Goal: Task Accomplishment & Management: Use online tool/utility

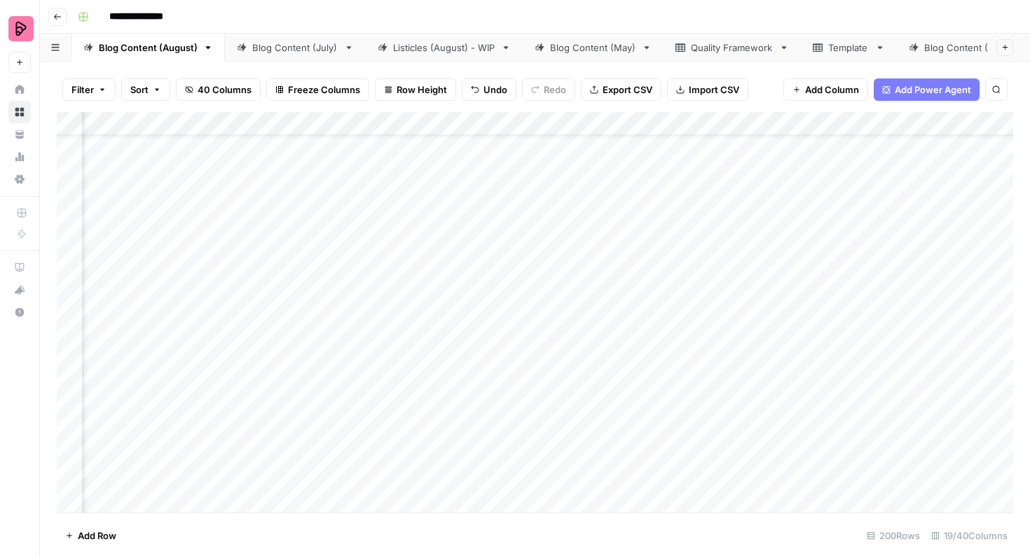
scroll to position [60, 606]
click at [441, 380] on div "Add Column" at bounding box center [535, 312] width 956 height 401
click at [839, 301] on div "Add Column" at bounding box center [535, 312] width 956 height 401
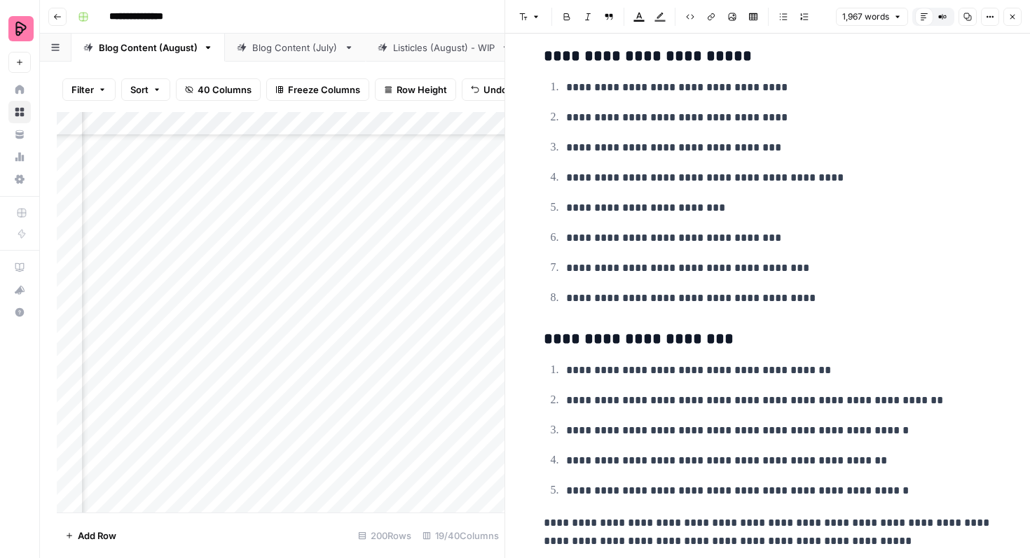
scroll to position [5265, 0]
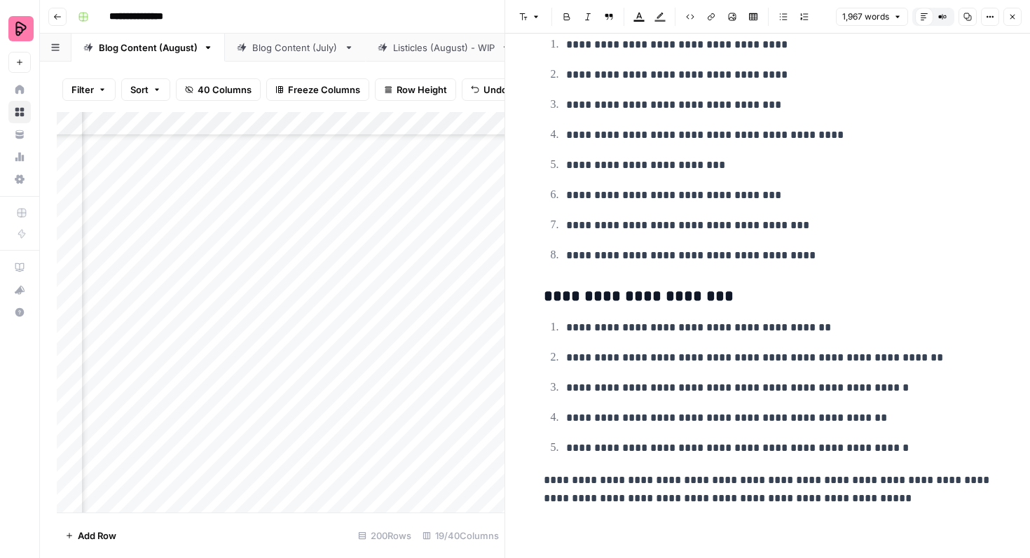
click at [1008, 13] on button "Close" at bounding box center [1012, 17] width 18 height 18
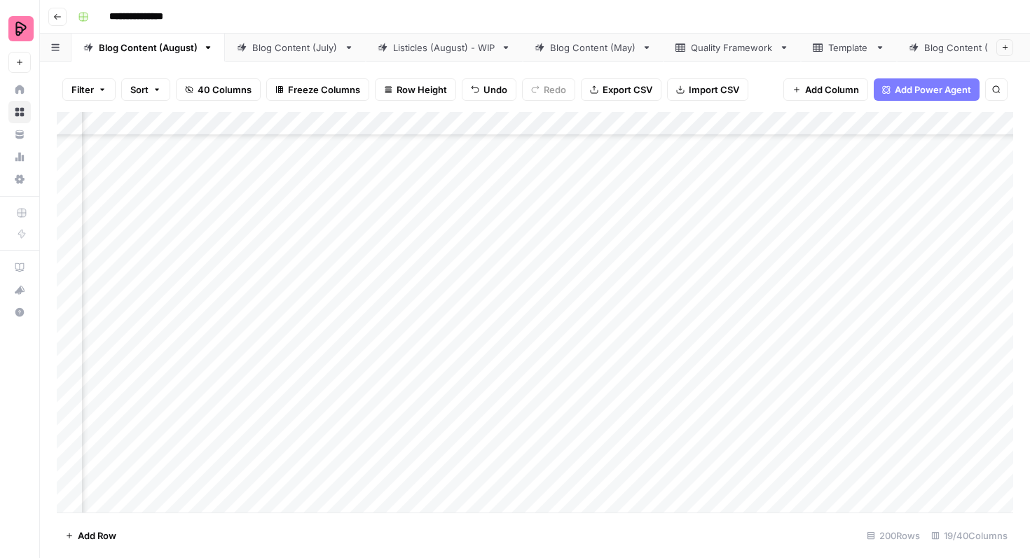
scroll to position [397, 1195]
click at [742, 294] on div "Add Column" at bounding box center [535, 312] width 956 height 401
click at [838, 293] on div "Add Column" at bounding box center [535, 312] width 956 height 401
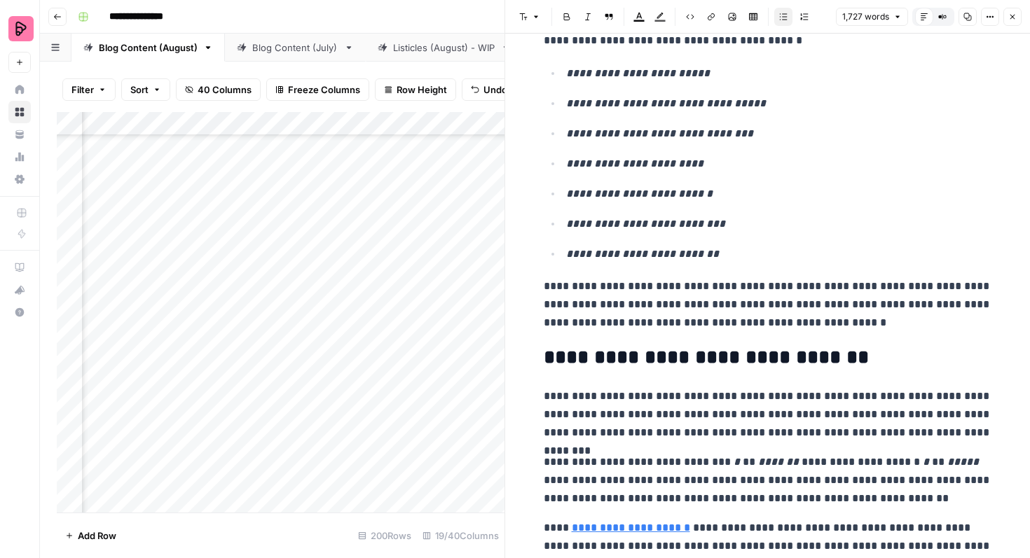
scroll to position [5060, 0]
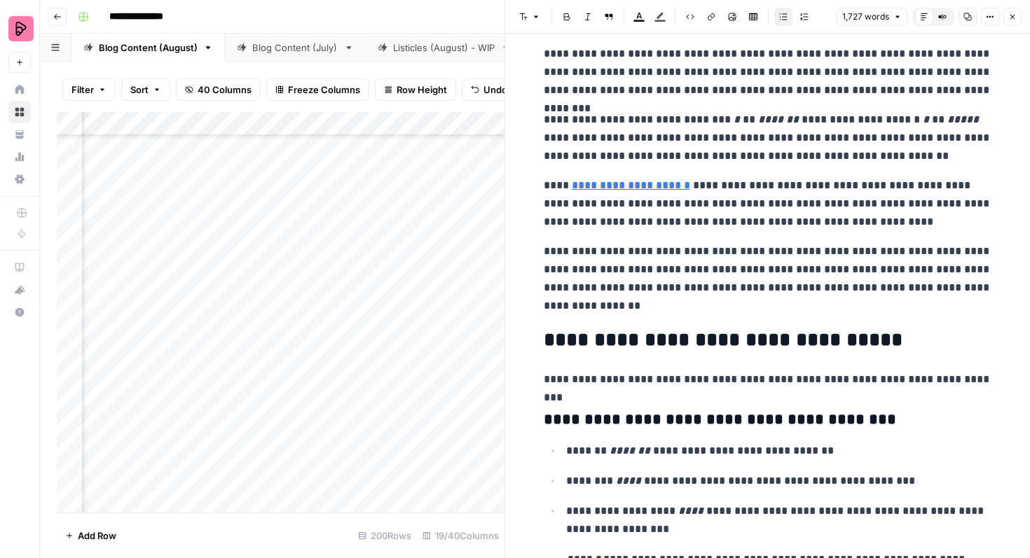
click at [1010, 13] on icon "button" at bounding box center [1012, 17] width 8 height 8
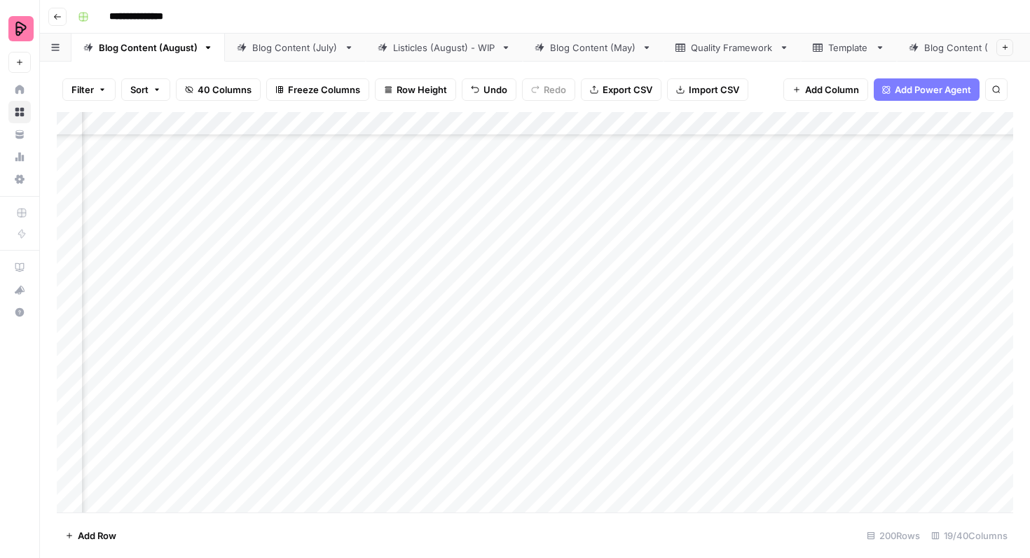
scroll to position [475, 1067]
click at [857, 289] on div "Add Column" at bounding box center [535, 312] width 956 height 401
click at [746, 234] on div "Add Column" at bounding box center [535, 312] width 956 height 401
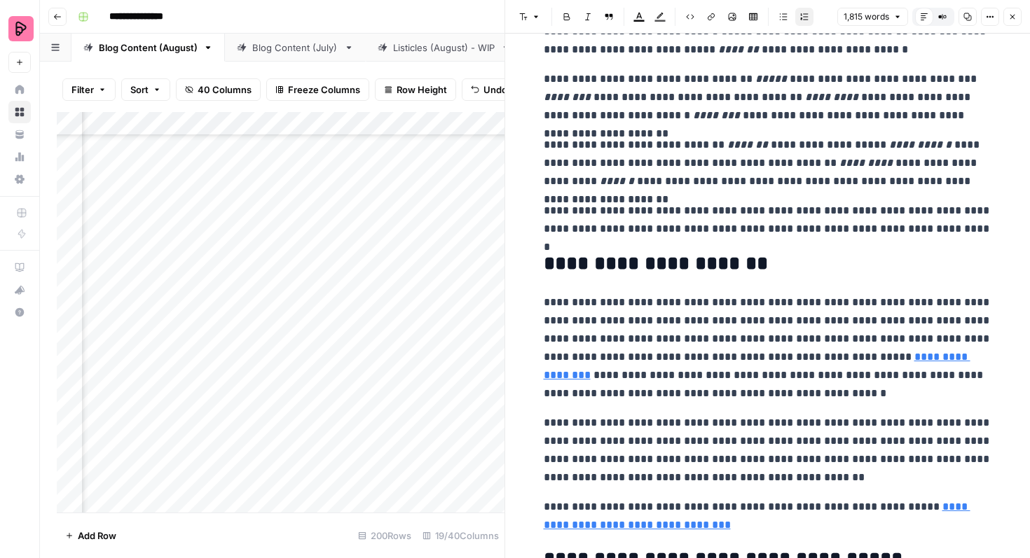
scroll to position [5225, 0]
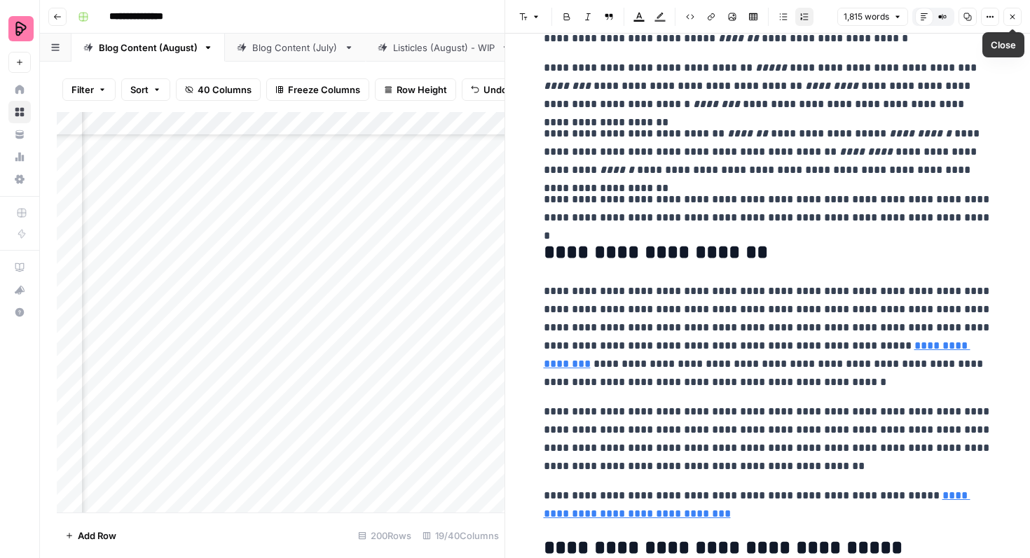
click at [1008, 11] on button "Close" at bounding box center [1012, 17] width 18 height 18
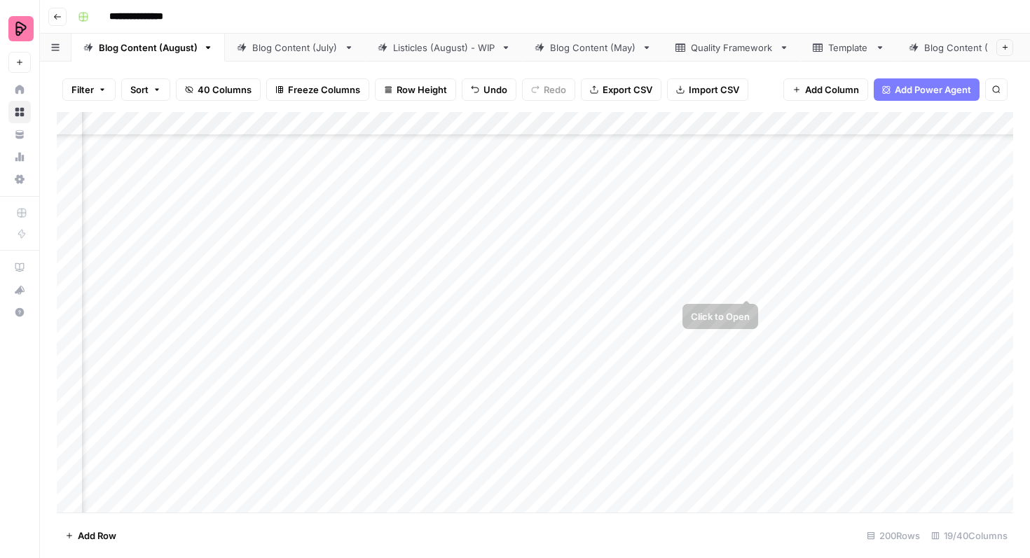
click at [748, 272] on div "Add Column" at bounding box center [535, 312] width 956 height 401
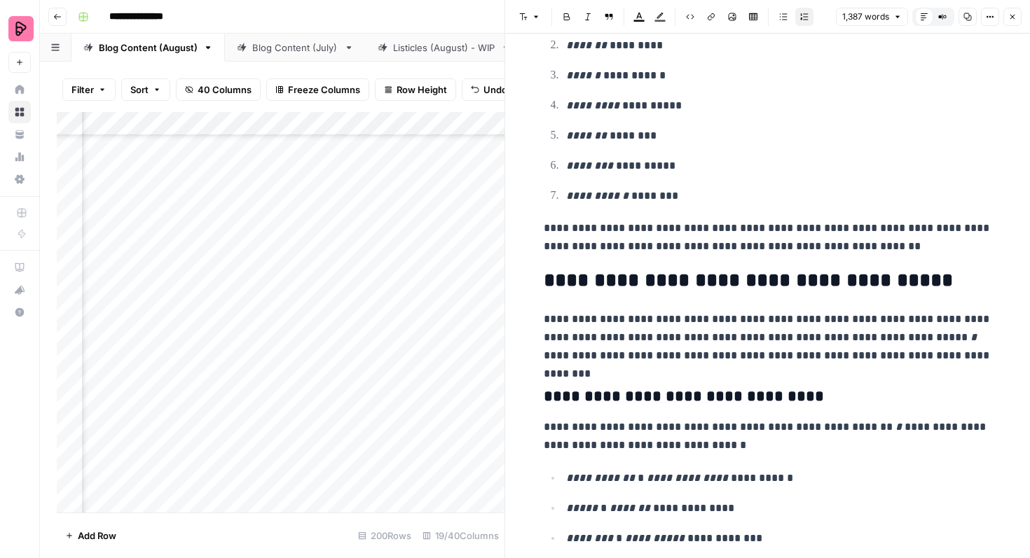
scroll to position [968, 0]
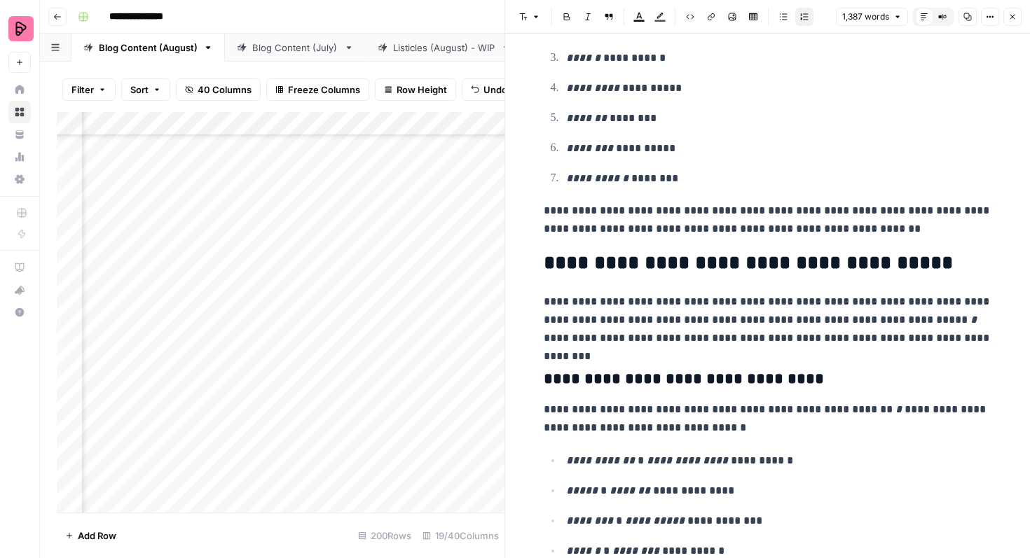
click at [1005, 29] on header "Font style Bold Italic Block quote Text color Highlight color Code block Link I…" at bounding box center [767, 17] width 525 height 34
click at [1006, 22] on button "Close" at bounding box center [1012, 17] width 18 height 18
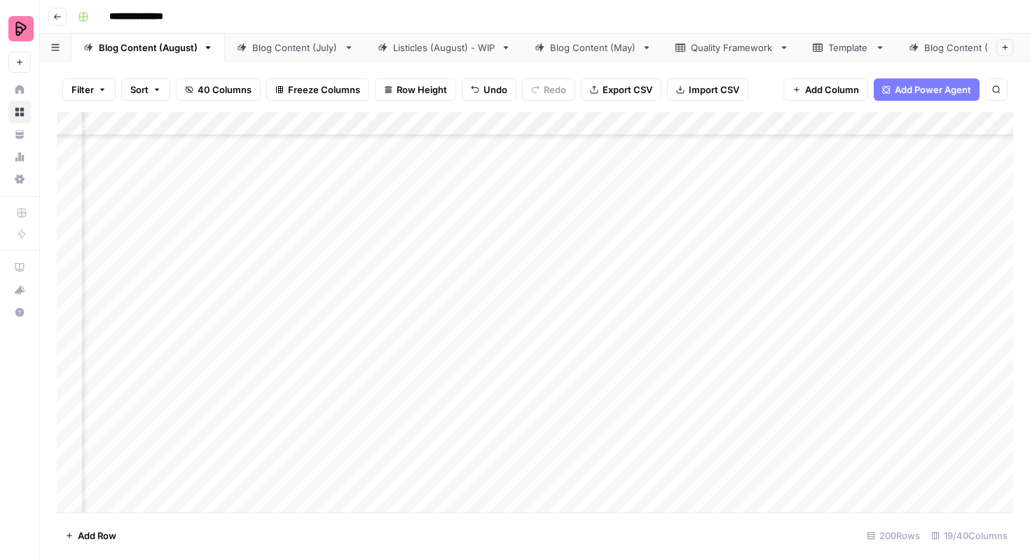
scroll to position [1113, 1090]
click at [764, 238] on div "Add Column" at bounding box center [535, 312] width 956 height 401
click at [841, 274] on div "Add Column" at bounding box center [535, 312] width 956 height 401
click at [843, 309] on div "Add Column" at bounding box center [535, 312] width 956 height 401
click at [844, 348] on div "Add Column" at bounding box center [535, 312] width 956 height 401
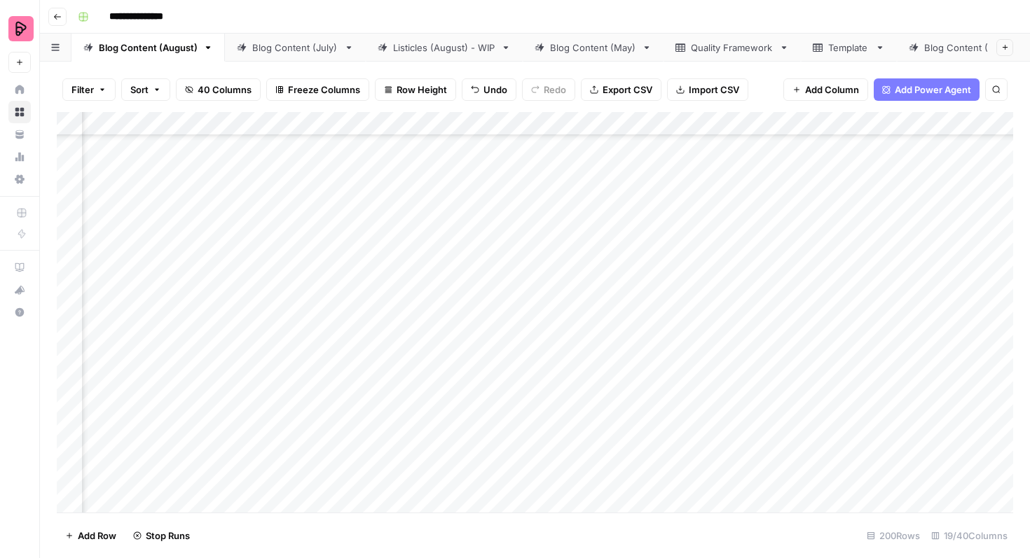
scroll to position [1113, 970]
click at [962, 381] on div "Add Column" at bounding box center [535, 312] width 956 height 401
click at [664, 392] on div "Add Column" at bounding box center [535, 312] width 956 height 401
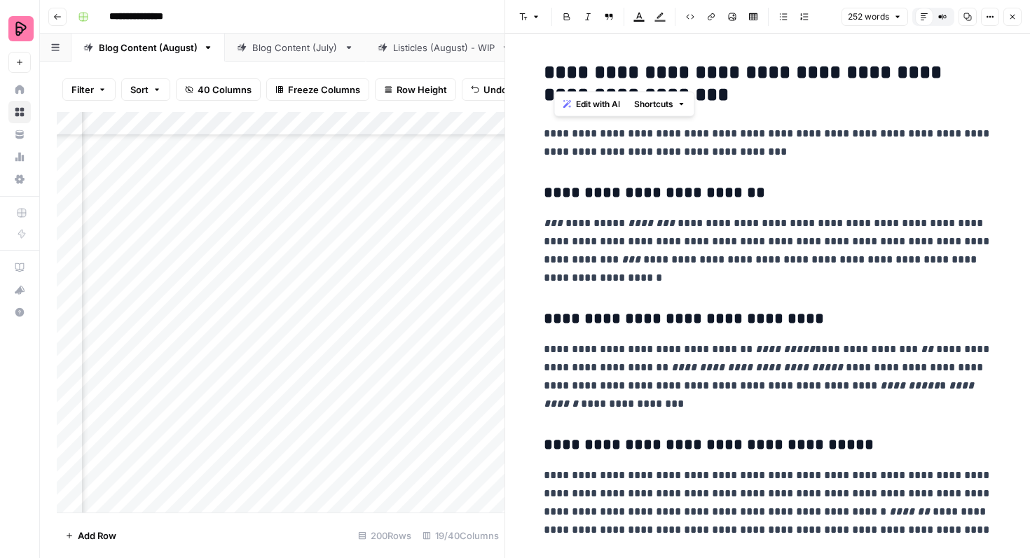
drag, startPoint x: 786, startPoint y: 75, endPoint x: 551, endPoint y: 77, distance: 235.4
click at [551, 77] on h2 "**********" at bounding box center [768, 84] width 448 height 45
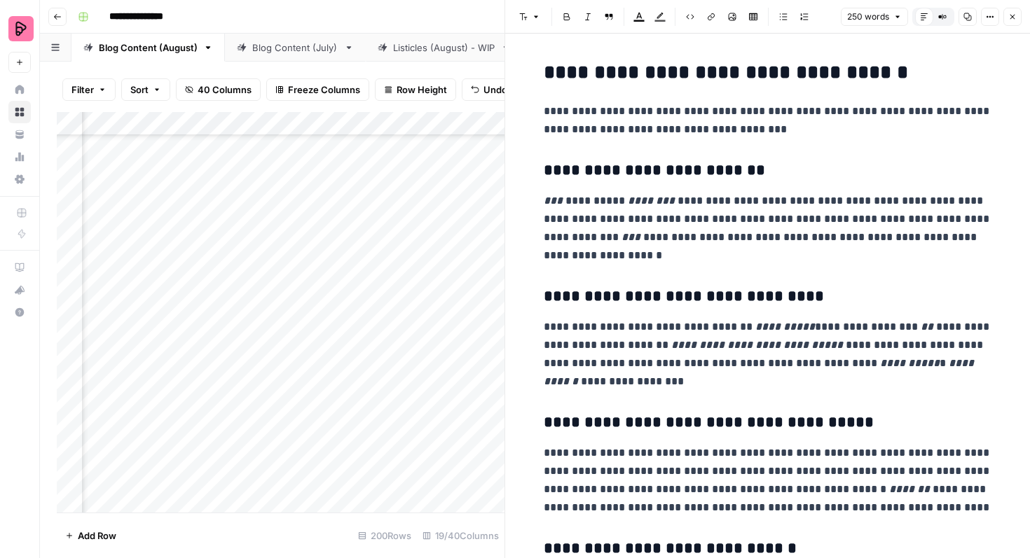
click at [1008, 21] on button "Close" at bounding box center [1012, 17] width 18 height 18
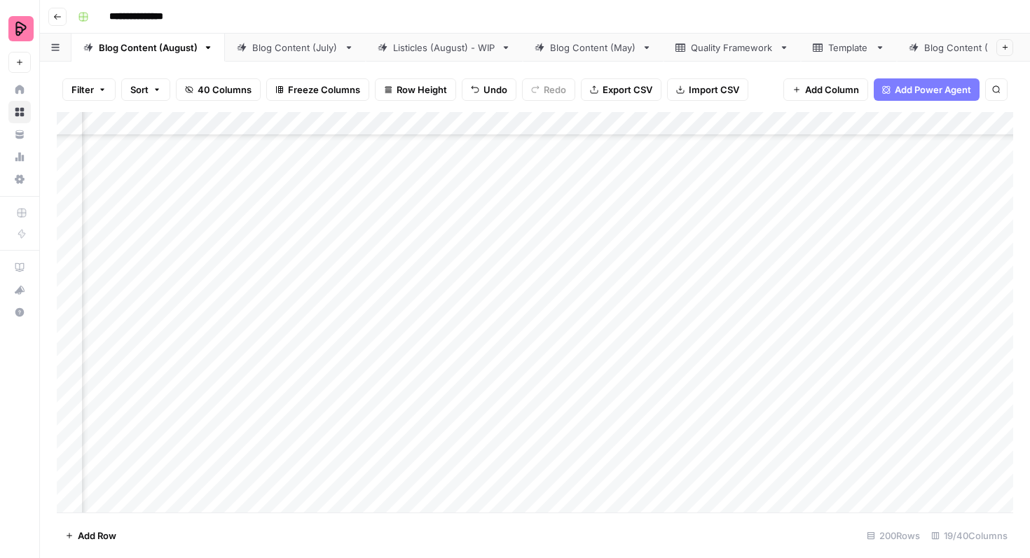
click at [665, 466] on div "Add Column" at bounding box center [535, 312] width 956 height 401
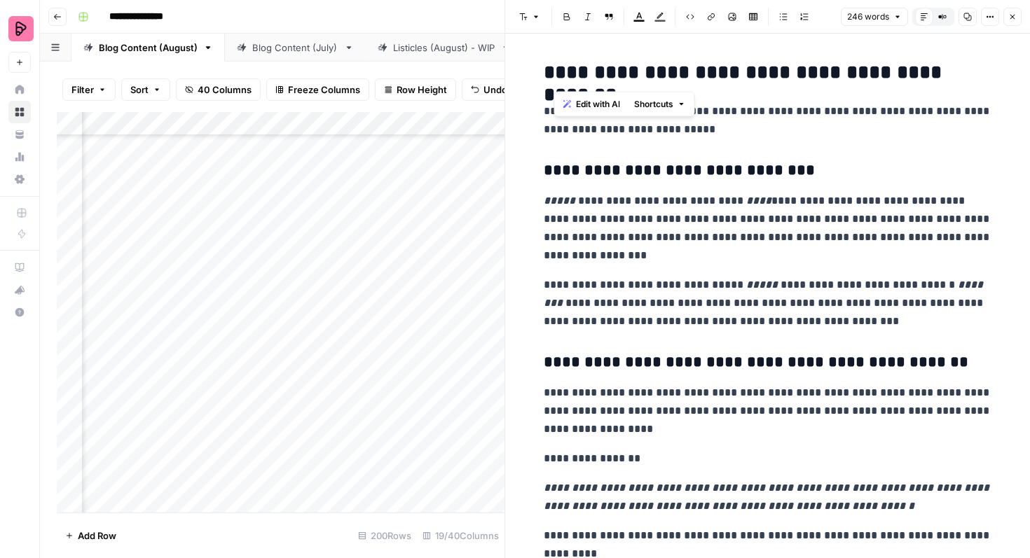
drag, startPoint x: 782, startPoint y: 73, endPoint x: 554, endPoint y: 71, distance: 227.7
click at [554, 72] on h2 "**********" at bounding box center [768, 73] width 448 height 22
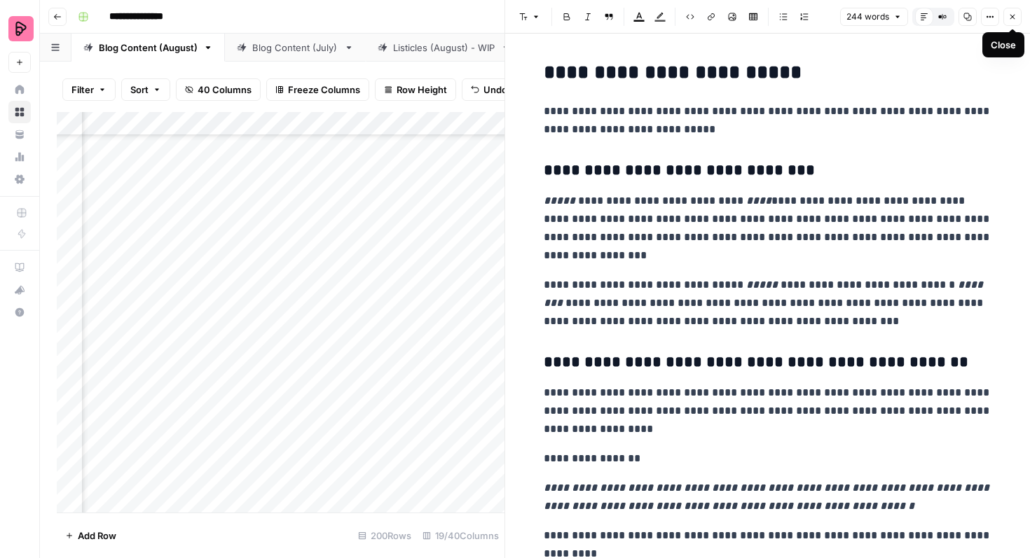
click at [1016, 18] on icon "button" at bounding box center [1012, 17] width 8 height 8
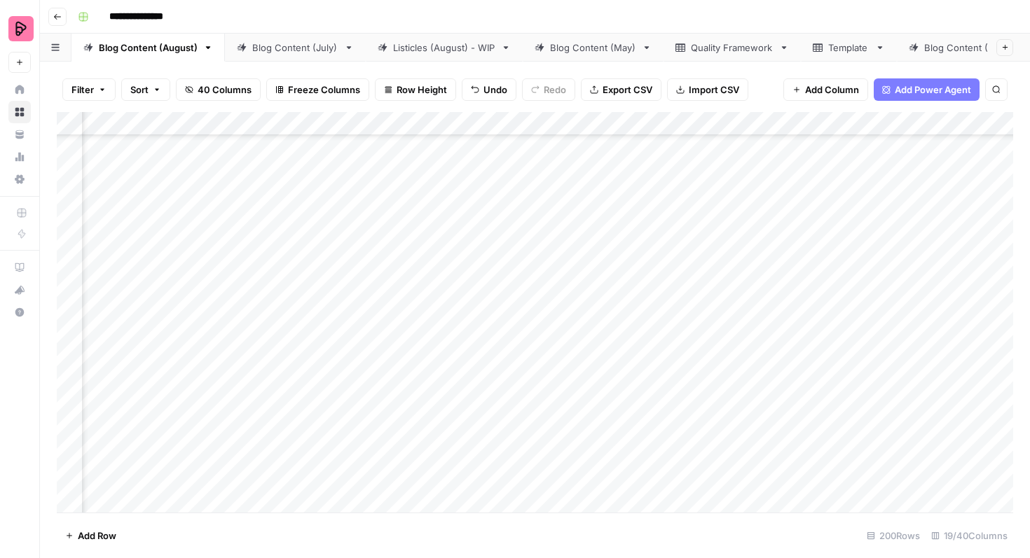
scroll to position [448, 1475]
click at [669, 248] on div "Add Column" at bounding box center [535, 312] width 956 height 401
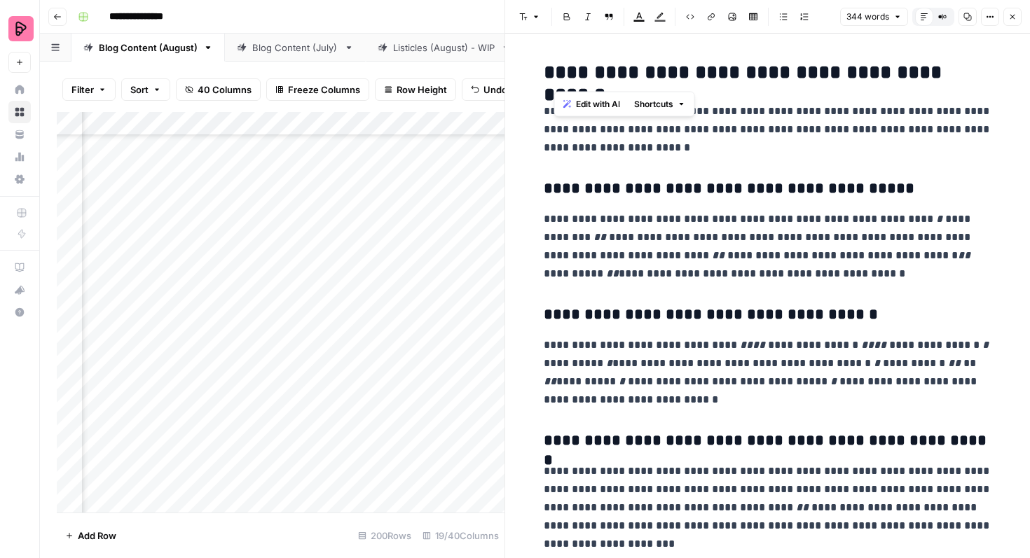
drag, startPoint x: 781, startPoint y: 76, endPoint x: 554, endPoint y: 76, distance: 227.0
click at [554, 76] on h2 "**********" at bounding box center [768, 73] width 448 height 22
click at [1017, 8] on button "Close" at bounding box center [1012, 17] width 18 height 18
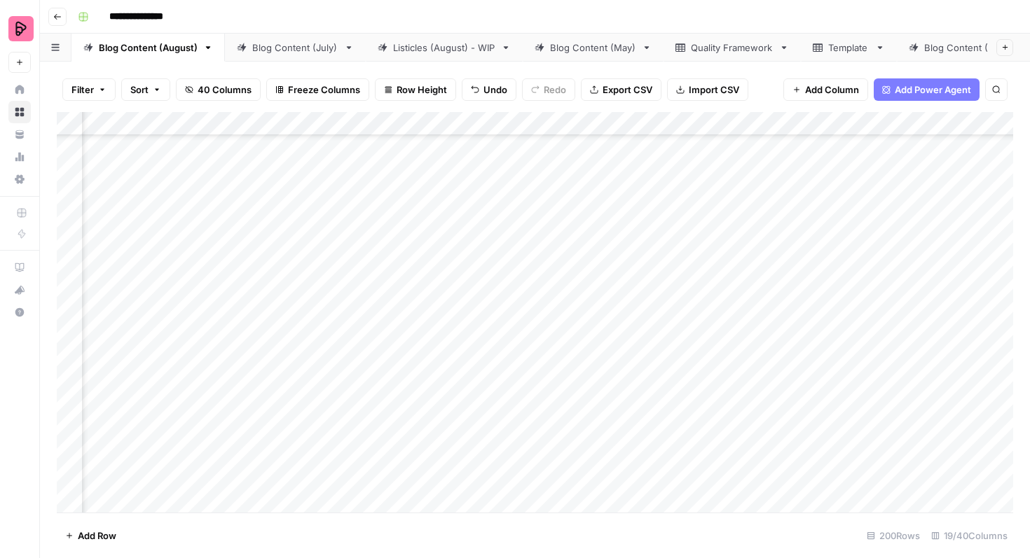
scroll to position [411, 558]
click at [73, 289] on div "Add Column" at bounding box center [535, 312] width 956 height 401
click at [71, 362] on div "Add Column" at bounding box center [535, 312] width 956 height 401
click at [73, 212] on div "Add Column" at bounding box center [535, 312] width 956 height 401
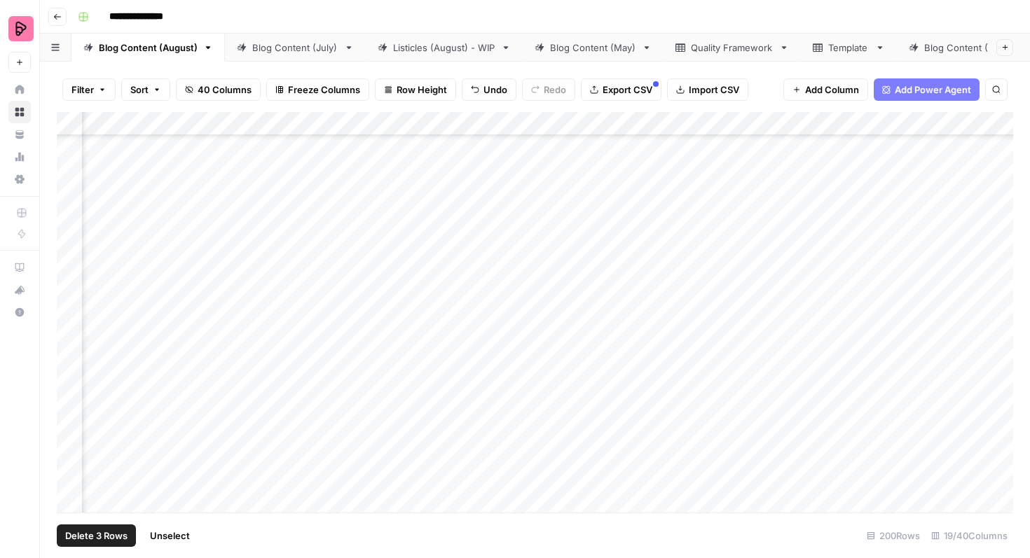
click at [73, 249] on div "Add Column" at bounding box center [535, 312] width 956 height 401
click at [71, 282] on div "Add Column" at bounding box center [535, 312] width 956 height 401
click at [71, 320] on div "Add Column" at bounding box center [535, 312] width 956 height 401
click at [70, 354] on div "Add Column" at bounding box center [535, 312] width 956 height 401
click at [614, 92] on span "Export CSV" at bounding box center [628, 90] width 50 height 14
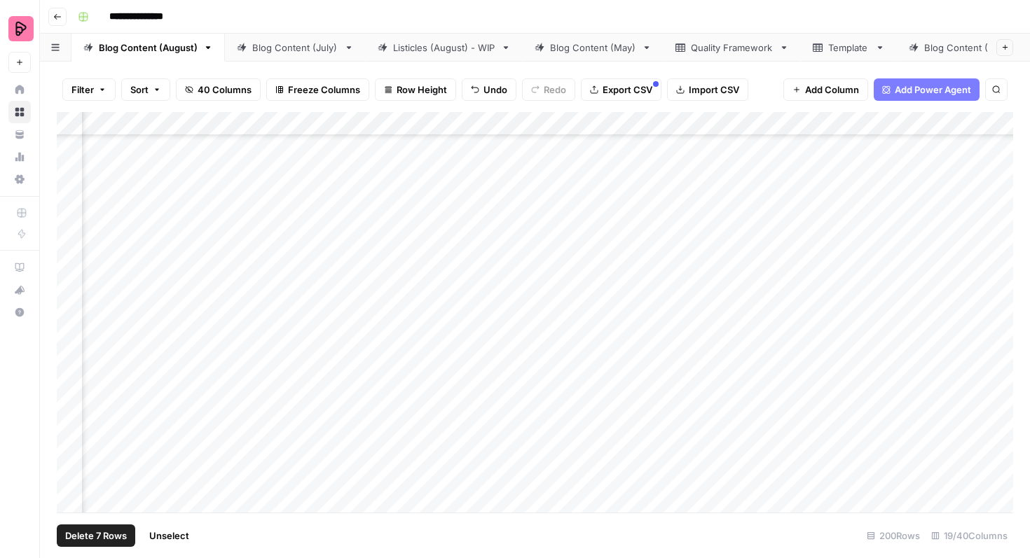
scroll to position [1143, 334]
click at [73, 213] on div "Add Column" at bounding box center [535, 312] width 956 height 401
click at [73, 252] on div "Add Column" at bounding box center [535, 312] width 956 height 401
click at [68, 293] on div "Add Column" at bounding box center [535, 312] width 956 height 401
click at [70, 282] on div "Add Column" at bounding box center [535, 312] width 956 height 401
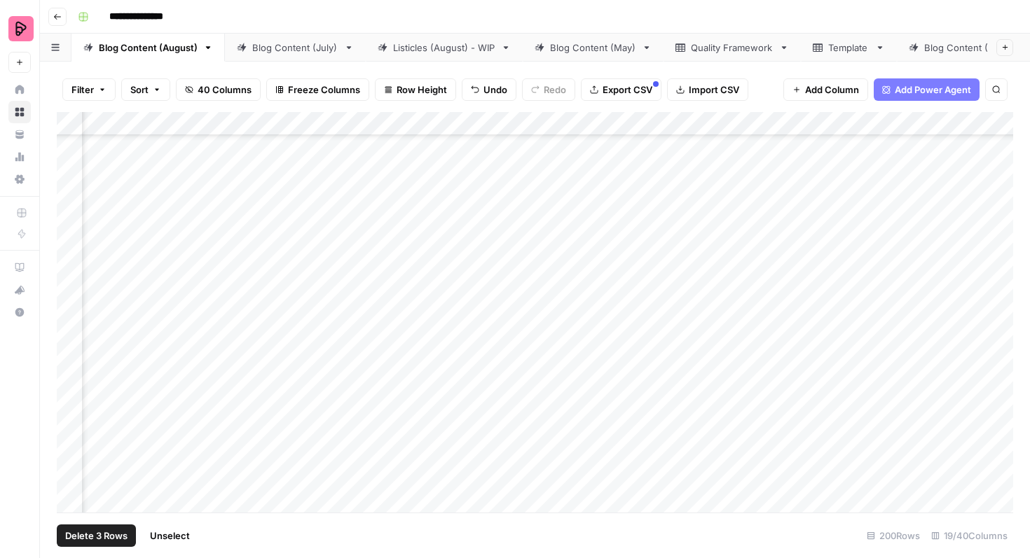
click at [71, 315] on div "Add Column" at bounding box center [535, 312] width 956 height 401
click at [68, 355] on div "Add Column" at bounding box center [535, 312] width 956 height 401
click at [709, 242] on div "Add Column" at bounding box center [535, 312] width 956 height 401
click at [688, 243] on div "Add Column" at bounding box center [535, 312] width 956 height 401
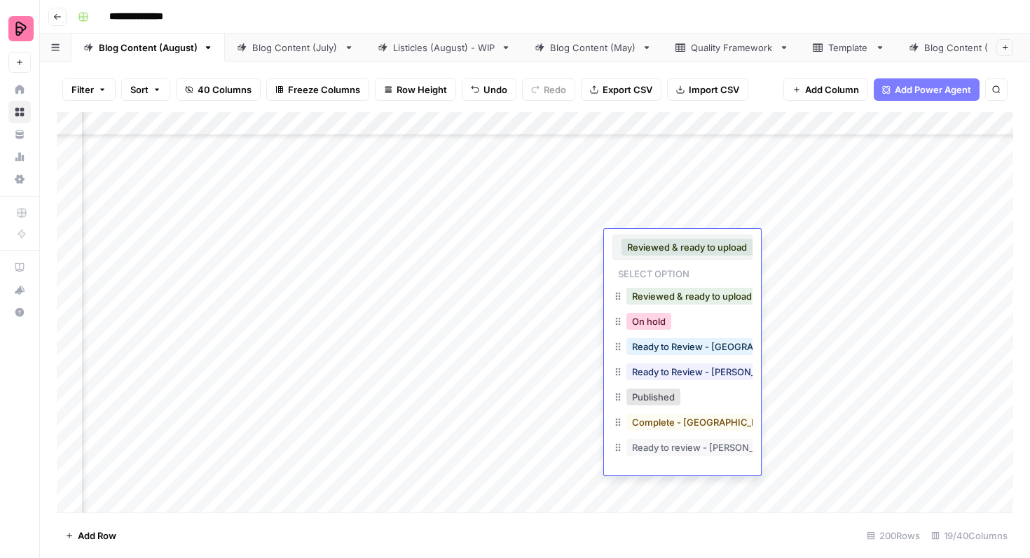
click at [655, 322] on button "On hold" at bounding box center [648, 321] width 45 height 17
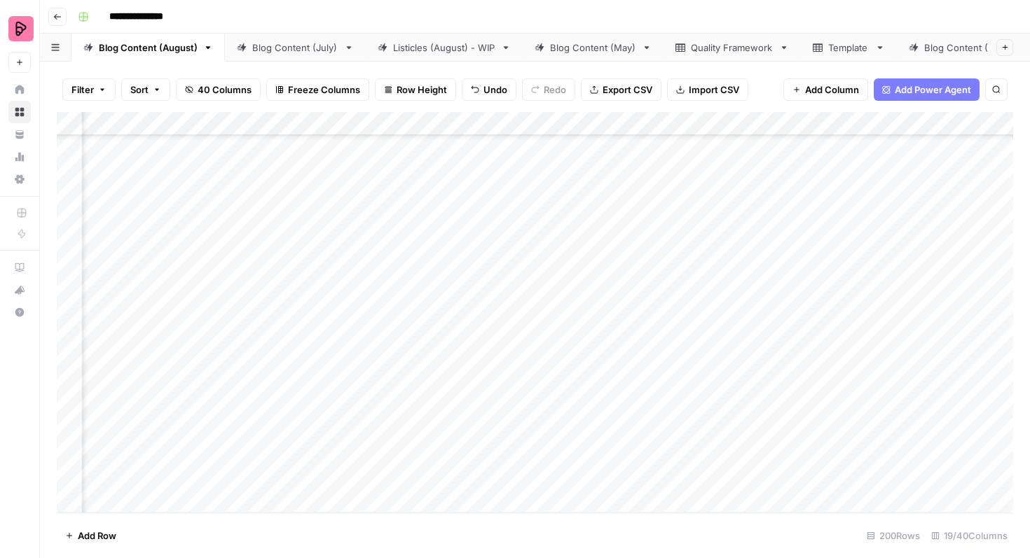
scroll to position [504, 334]
click at [699, 253] on div "Add Column" at bounding box center [535, 312] width 956 height 401
click at [687, 259] on div "Add Column" at bounding box center [535, 312] width 956 height 401
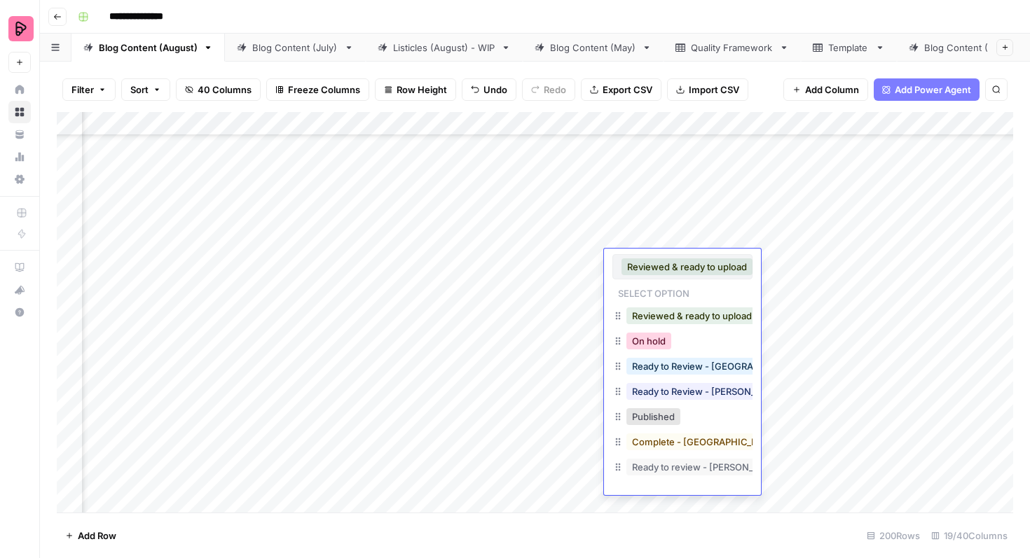
click at [653, 349] on button "On hold" at bounding box center [648, 341] width 45 height 17
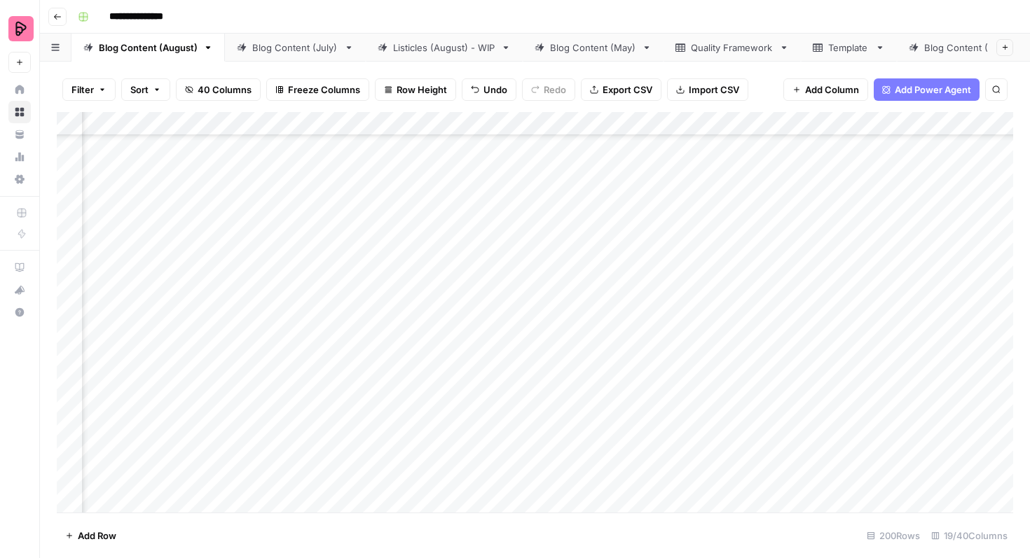
scroll to position [1097, 312]
click at [682, 358] on div "Add Column" at bounding box center [535, 312] width 956 height 401
click at [674, 364] on div "Add Column" at bounding box center [535, 312] width 956 height 401
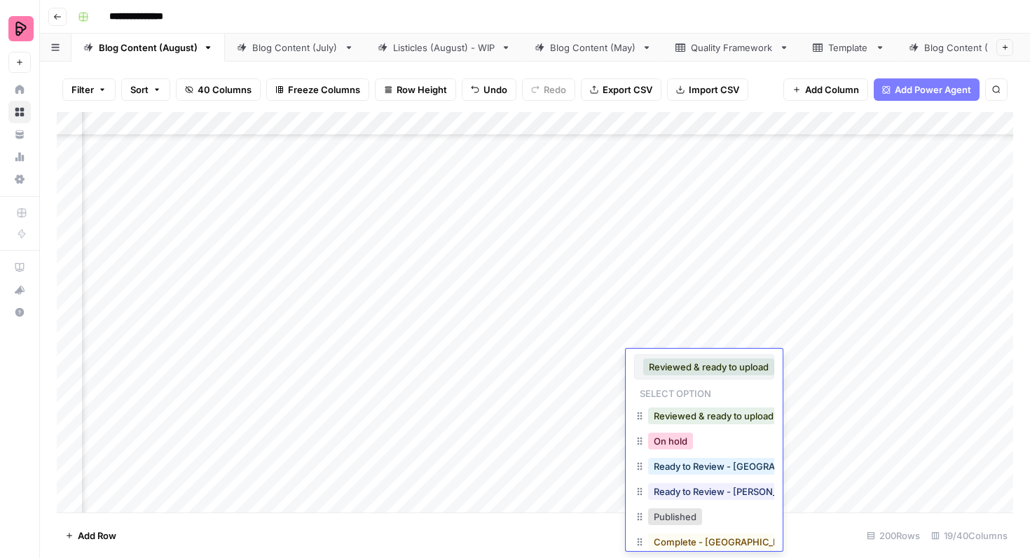
click at [673, 441] on button "On hold" at bounding box center [670, 441] width 45 height 17
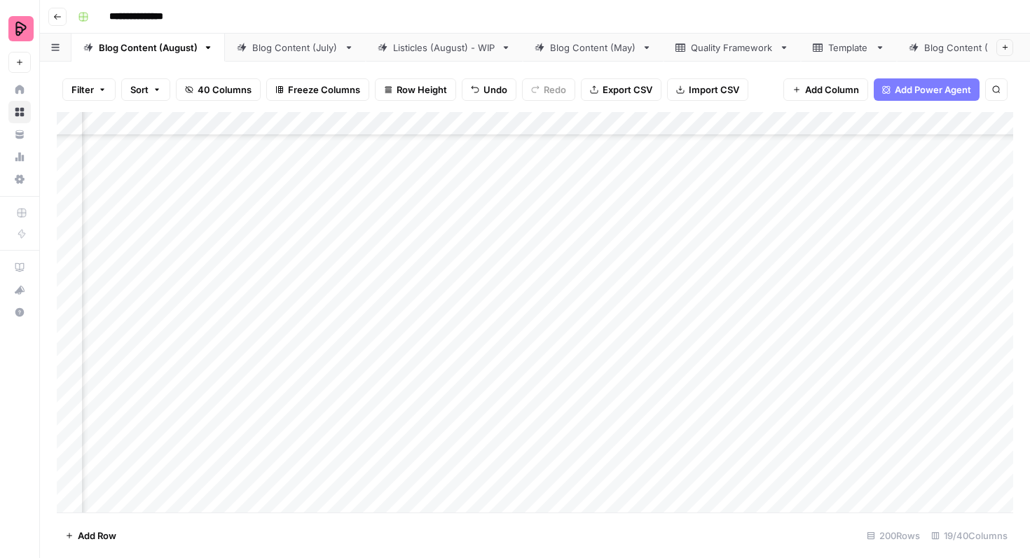
scroll to position [1090, 312]
click at [672, 329] on div "Add Column" at bounding box center [535, 312] width 956 height 401
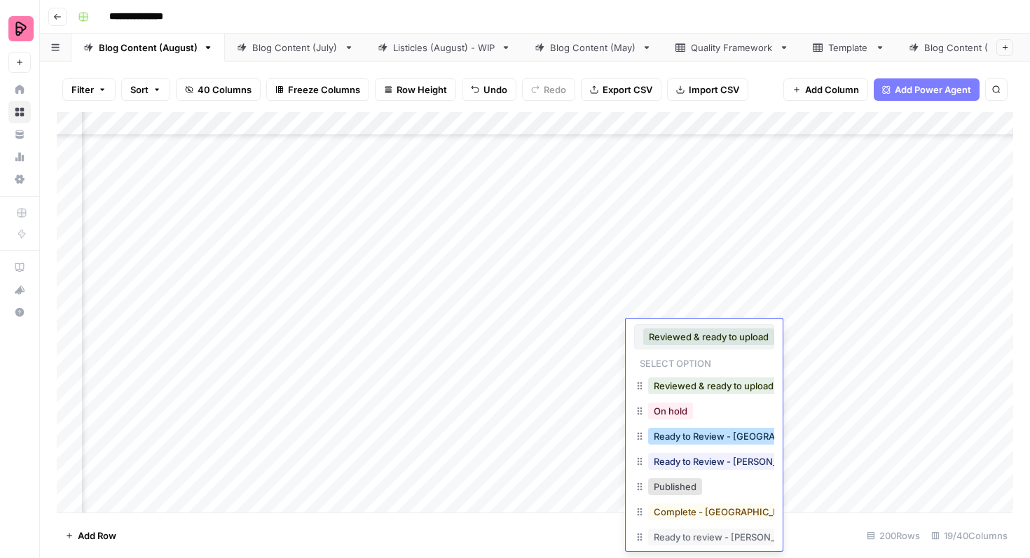
scroll to position [22, 0]
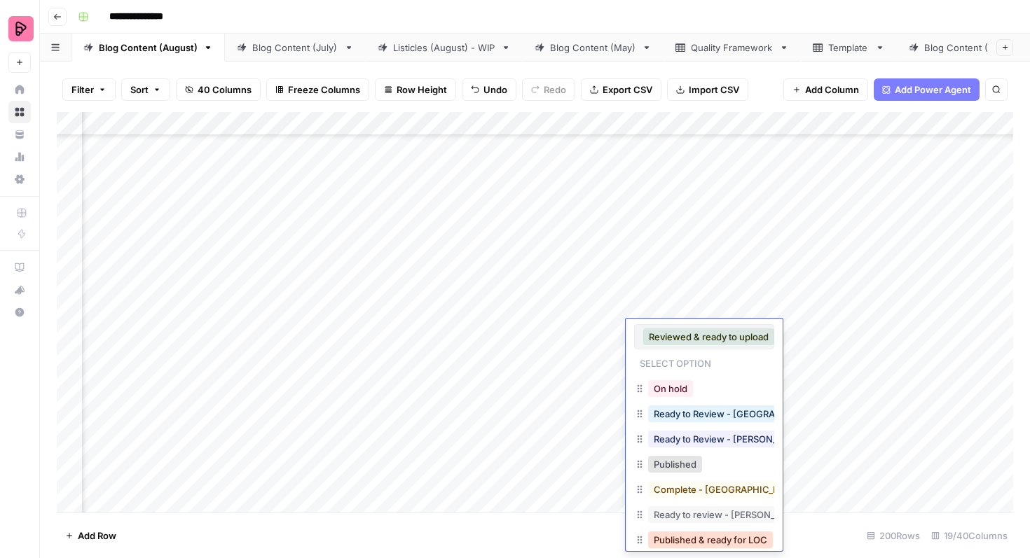
click at [689, 538] on button "Published & ready for LOC" at bounding box center [710, 540] width 125 height 17
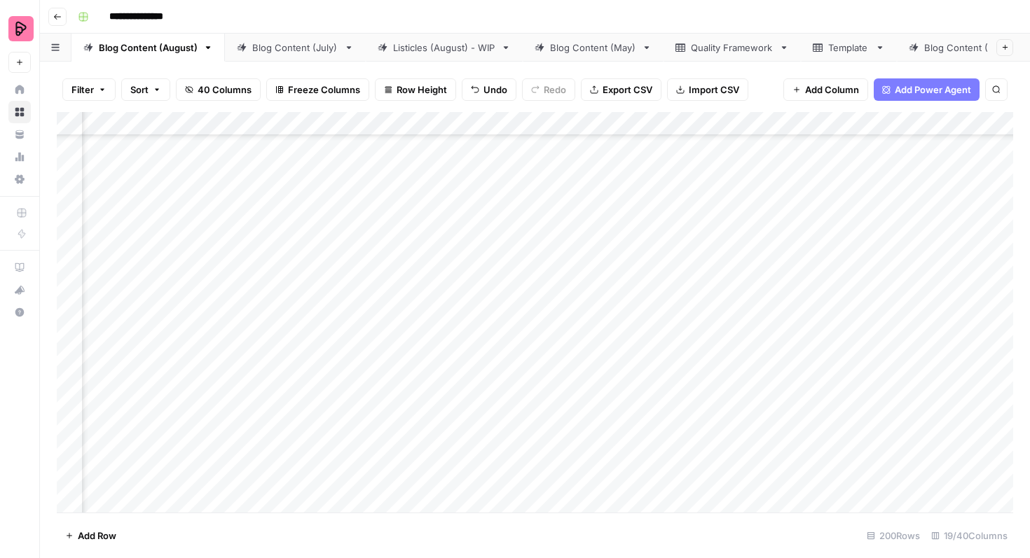
click at [666, 400] on div "Add Column" at bounding box center [535, 312] width 956 height 401
click at [668, 404] on div "Add Column" at bounding box center [535, 312] width 956 height 401
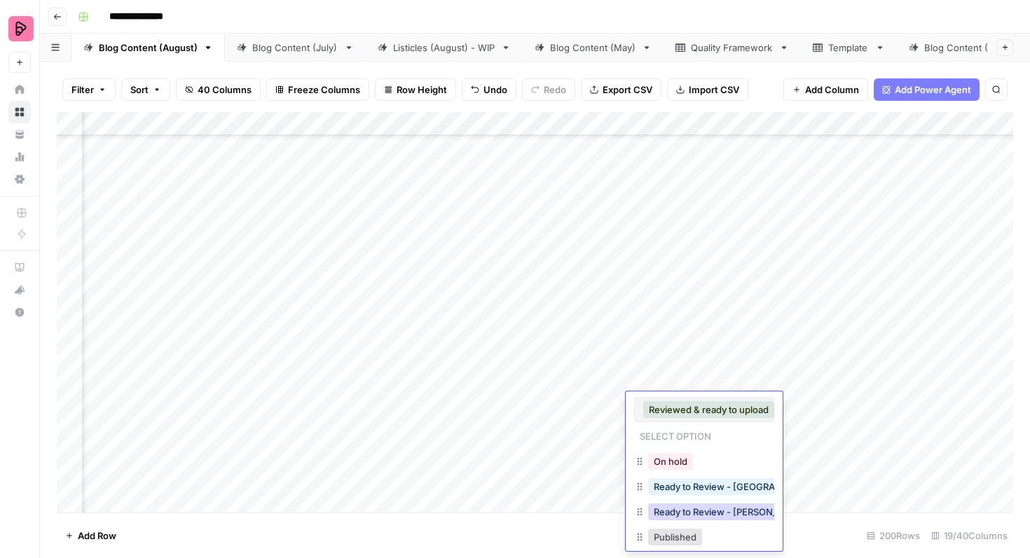
scroll to position [87, 0]
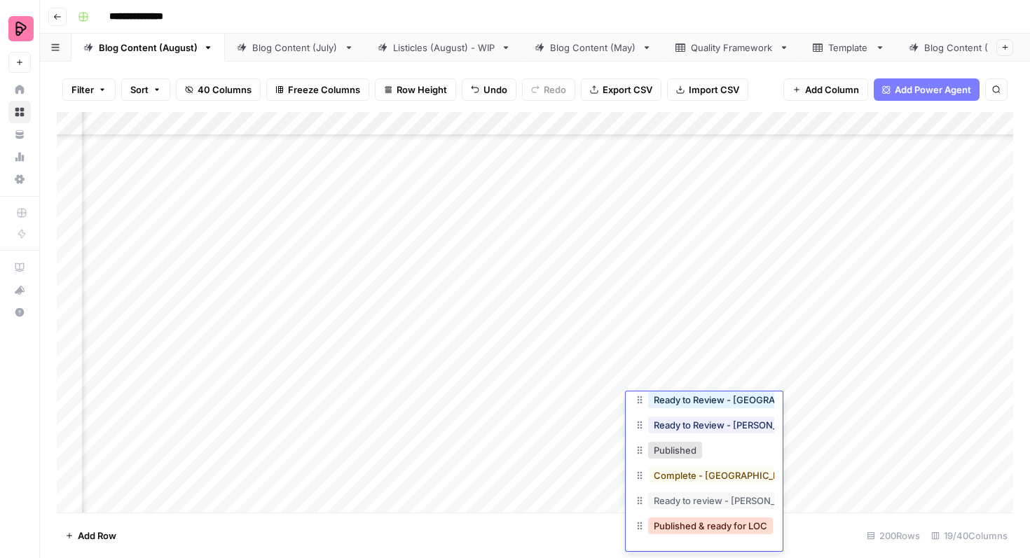
click at [703, 530] on button "Published & ready for LOC" at bounding box center [710, 526] width 125 height 17
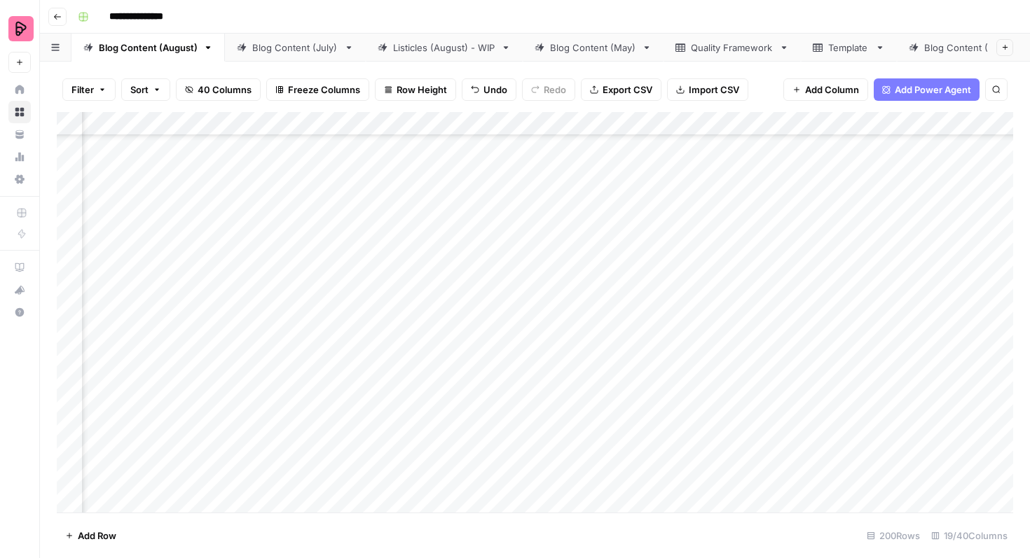
click at [766, 256] on div "Add Column" at bounding box center [535, 312] width 956 height 401
click at [762, 257] on div "Add Column" at bounding box center [535, 312] width 956 height 401
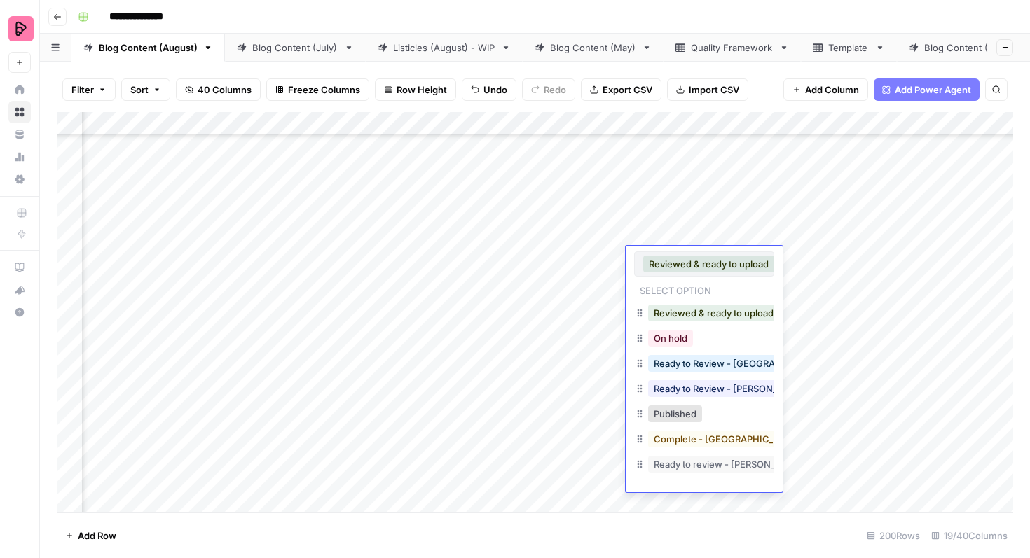
scroll to position [22, 0]
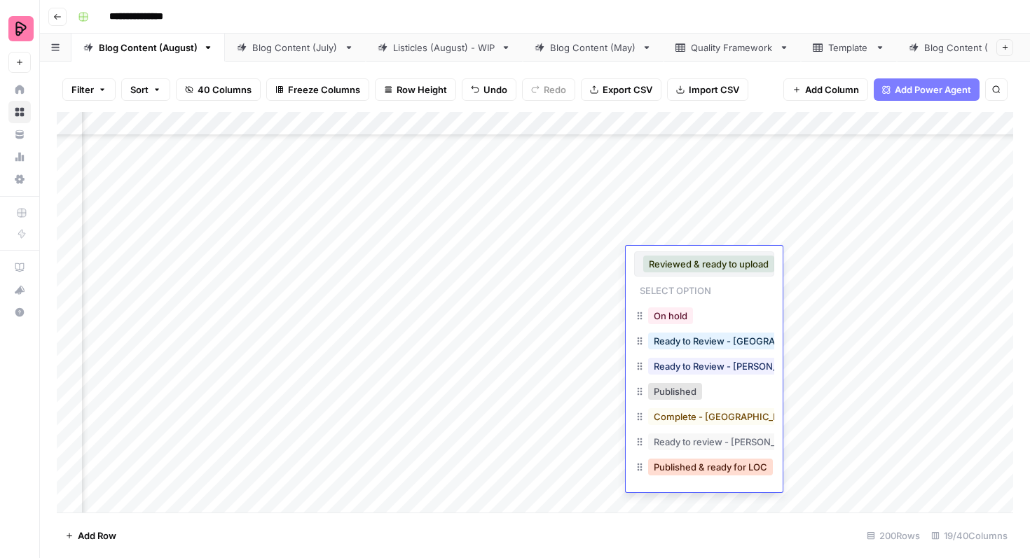
click at [708, 468] on button "Published & ready for LOC" at bounding box center [710, 467] width 125 height 17
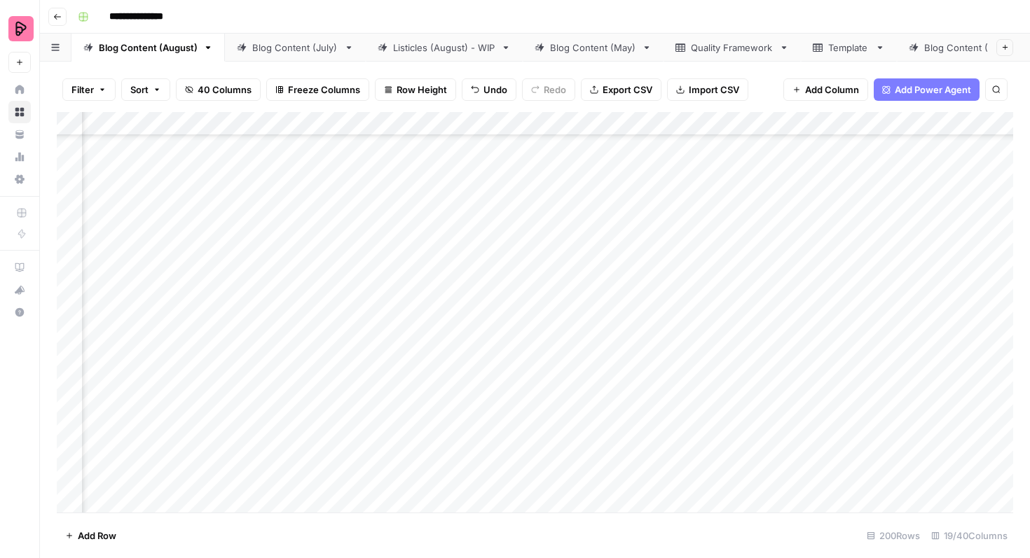
scroll to position [312, 518]
click at [930, 381] on div "Add Column" at bounding box center [535, 312] width 956 height 401
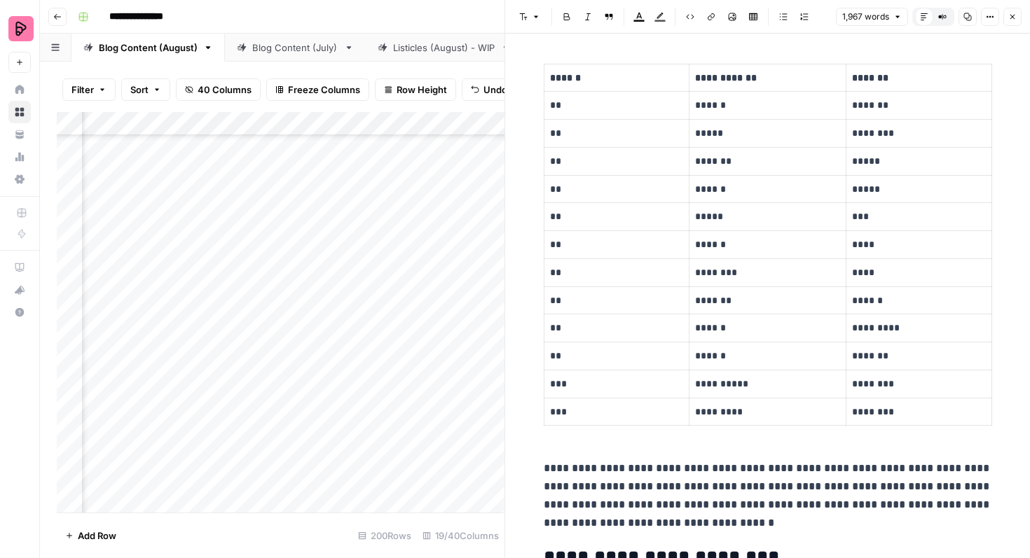
scroll to position [301, 0]
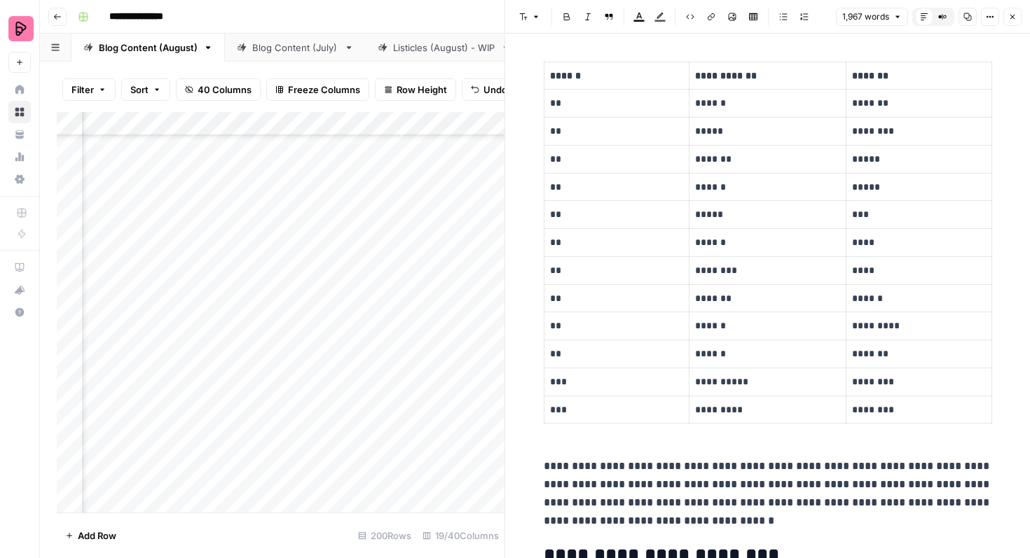
click at [720, 74] on p "**********" at bounding box center [767, 76] width 145 height 16
click at [710, 100] on p "******" at bounding box center [767, 103] width 145 height 16
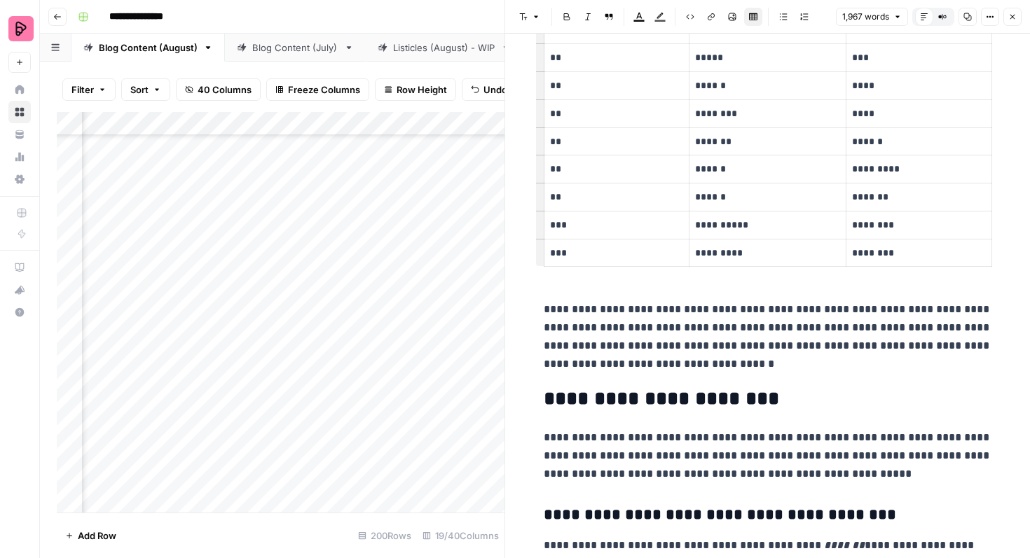
scroll to position [537, 0]
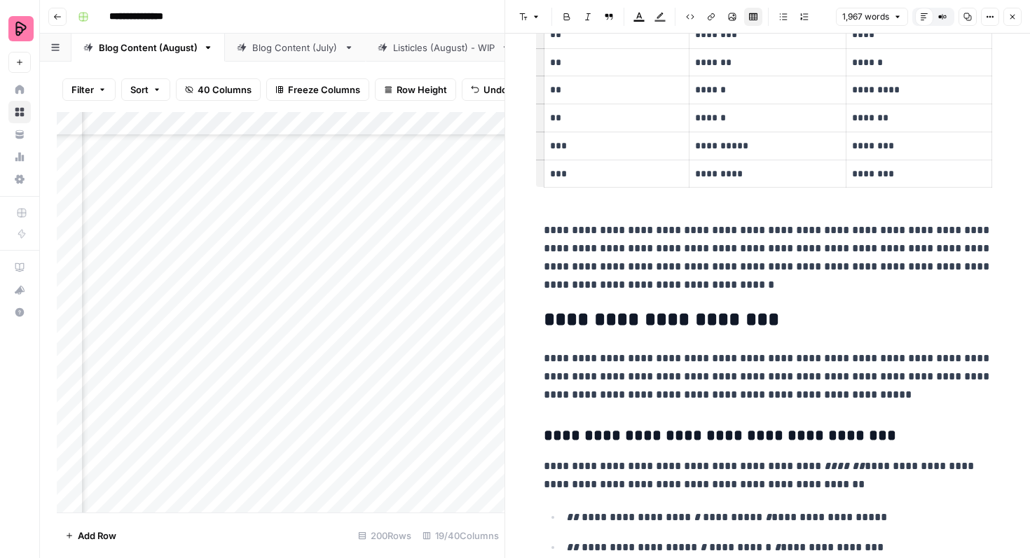
click at [1012, 16] on icon "button" at bounding box center [1012, 17] width 5 height 5
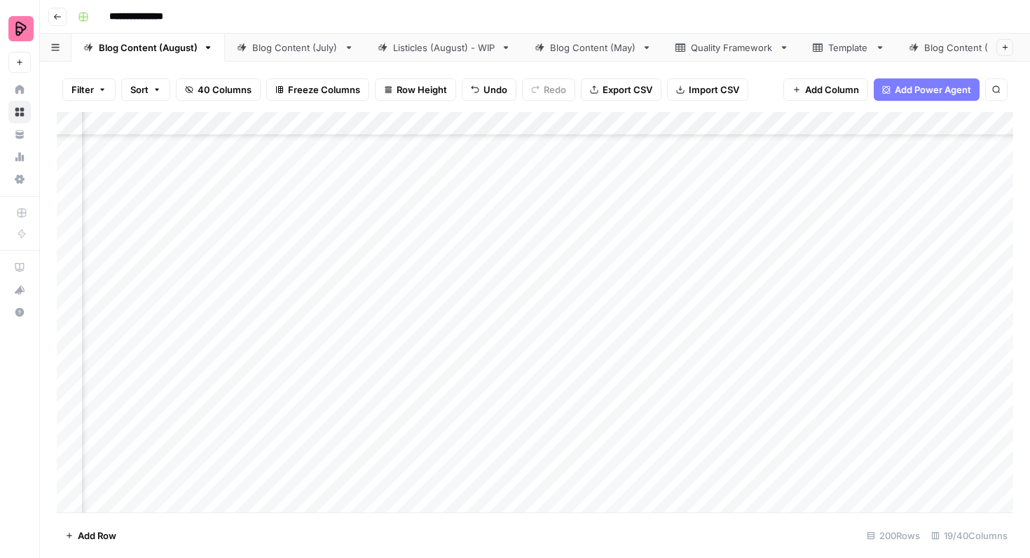
click at [535, 394] on div "Add Column" at bounding box center [535, 312] width 956 height 401
click at [549, 392] on div "Add Column" at bounding box center [535, 312] width 956 height 401
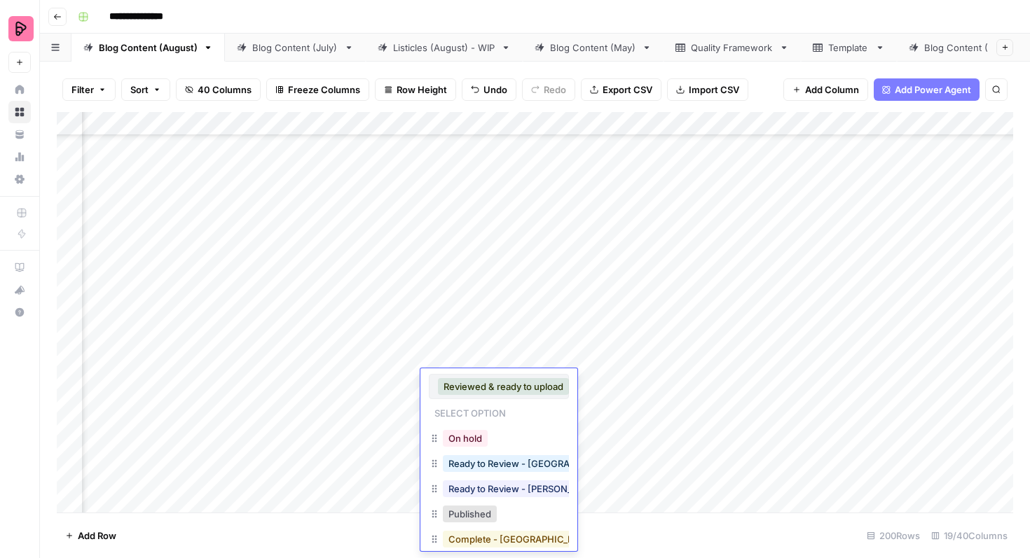
scroll to position [64, 0]
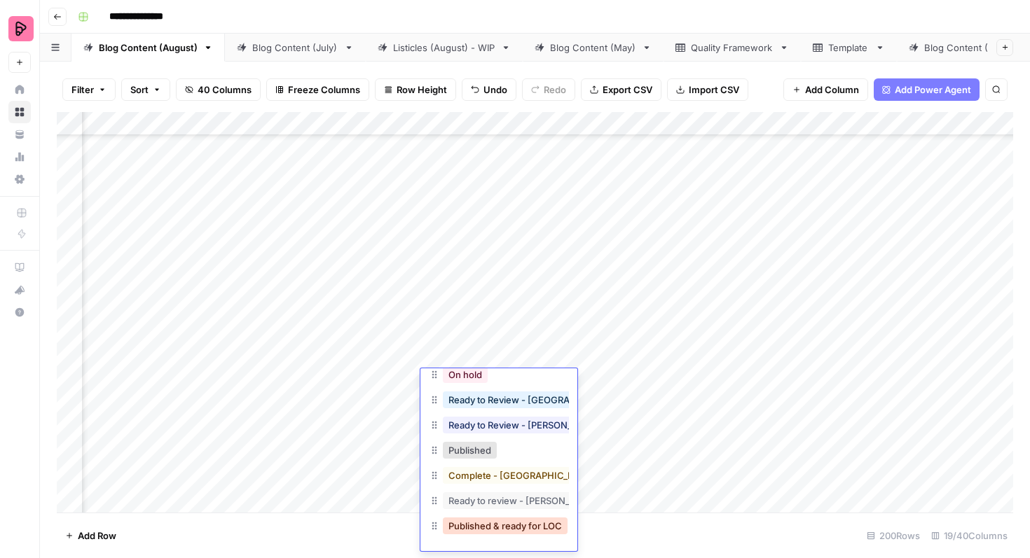
click at [521, 526] on button "Published & ready for LOC" at bounding box center [505, 526] width 125 height 17
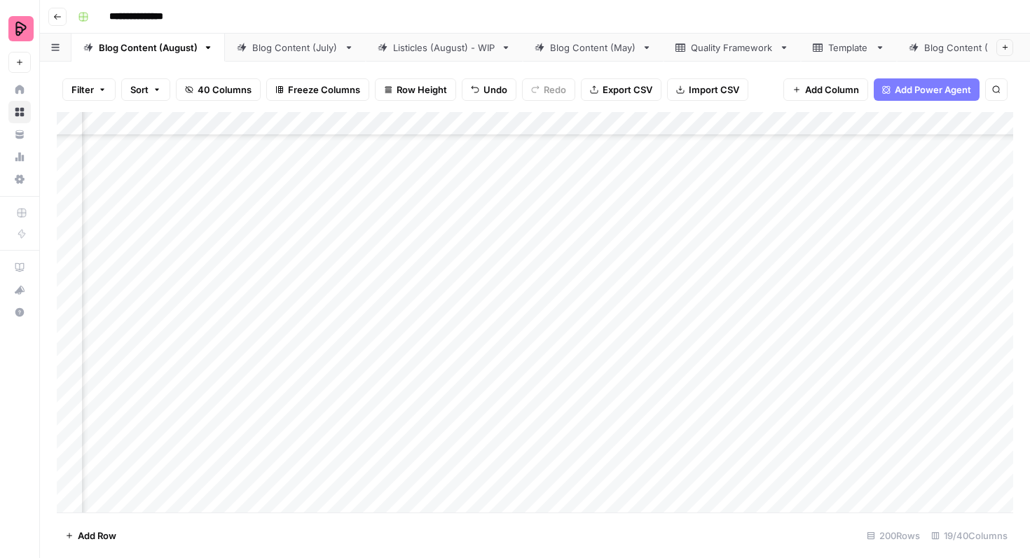
scroll to position [1239, 518]
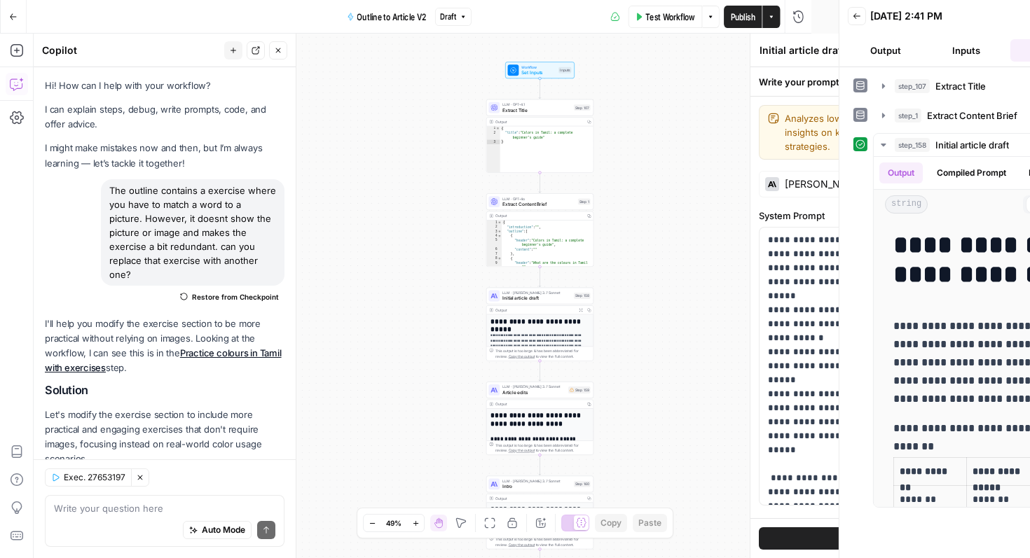
scroll to position [1900, 0]
